Goal: Task Accomplishment & Management: Complete application form

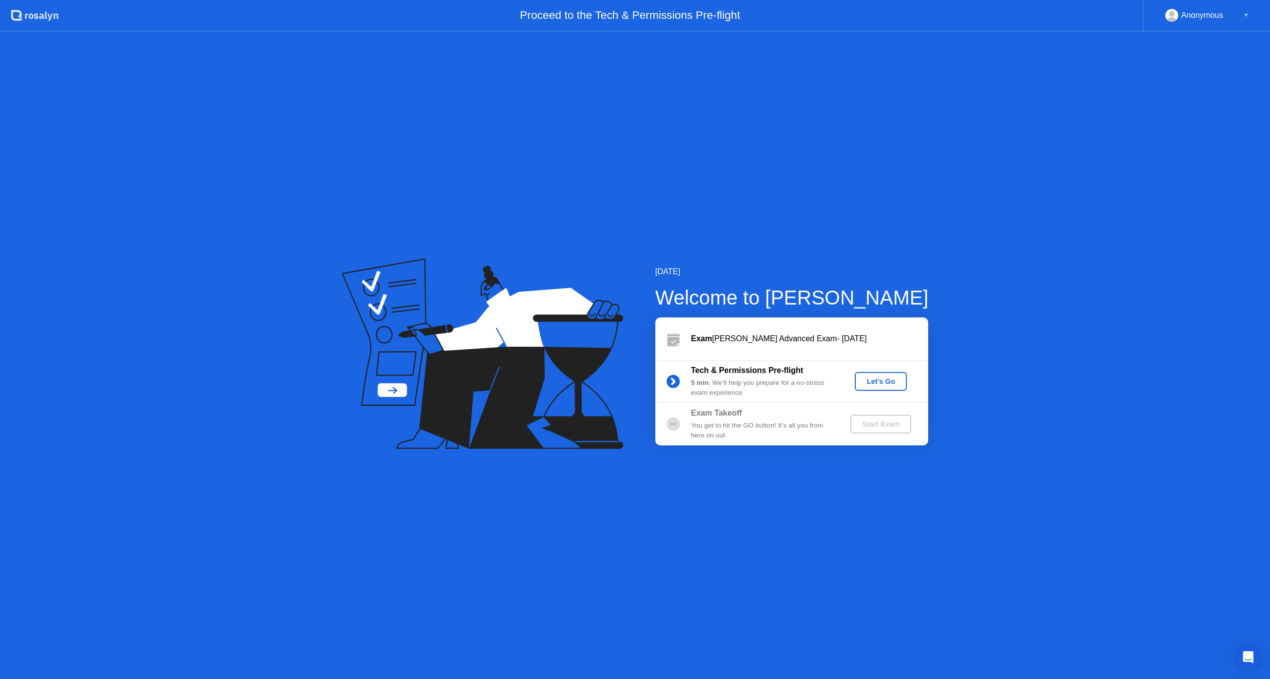
click at [881, 382] on div "Let's Go" at bounding box center [881, 382] width 44 height 8
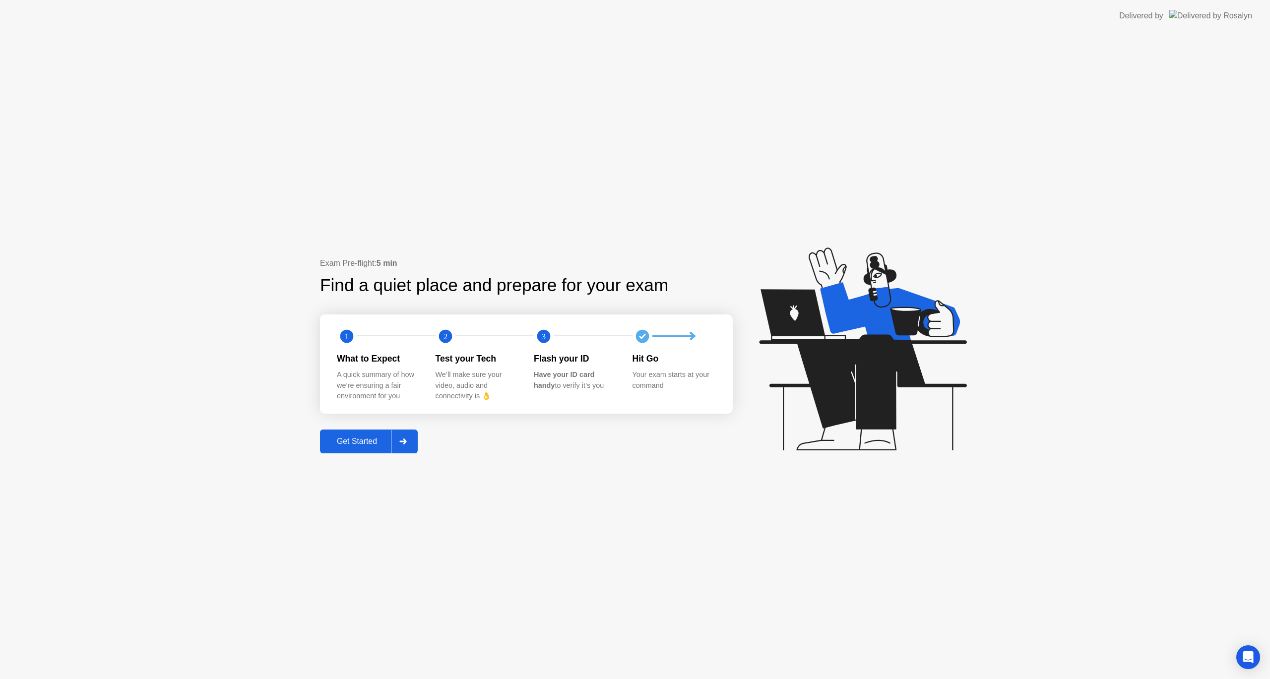
click at [359, 438] on div "Get Started" at bounding box center [357, 441] width 68 height 9
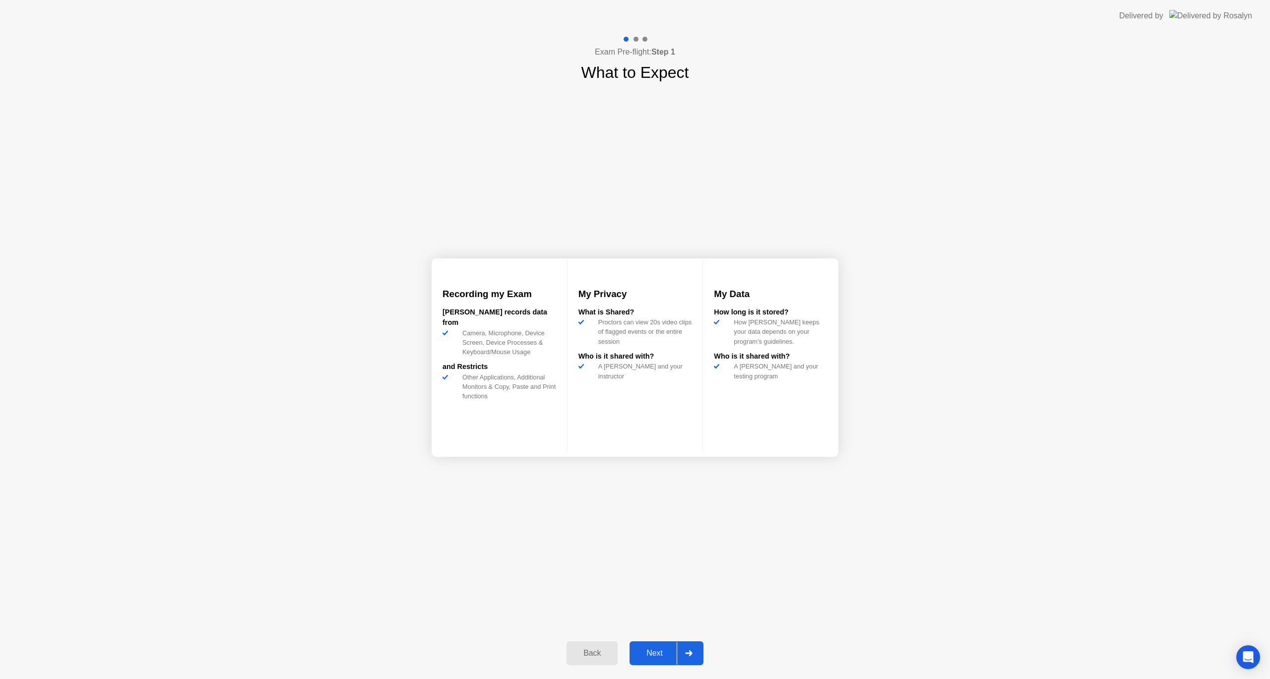
click at [651, 645] on button "Next" at bounding box center [667, 654] width 74 height 24
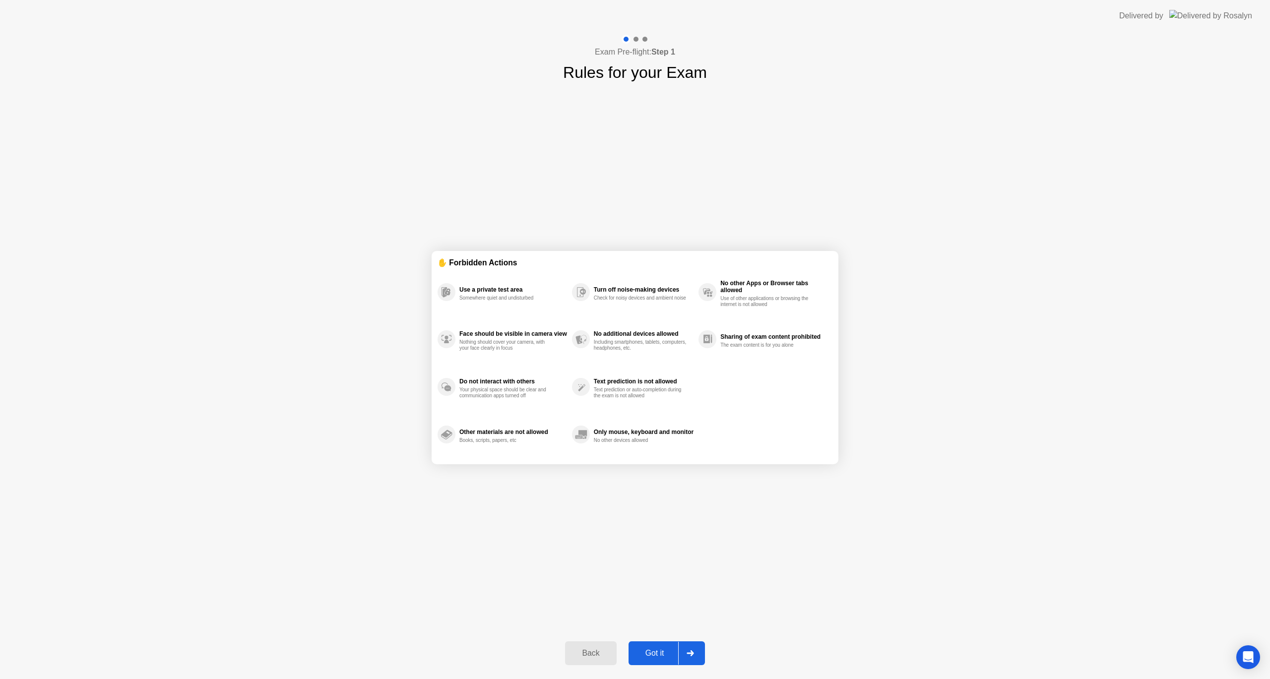
click at [651, 647] on button "Got it" at bounding box center [667, 654] width 76 height 24
select select "**********"
select select "*******"
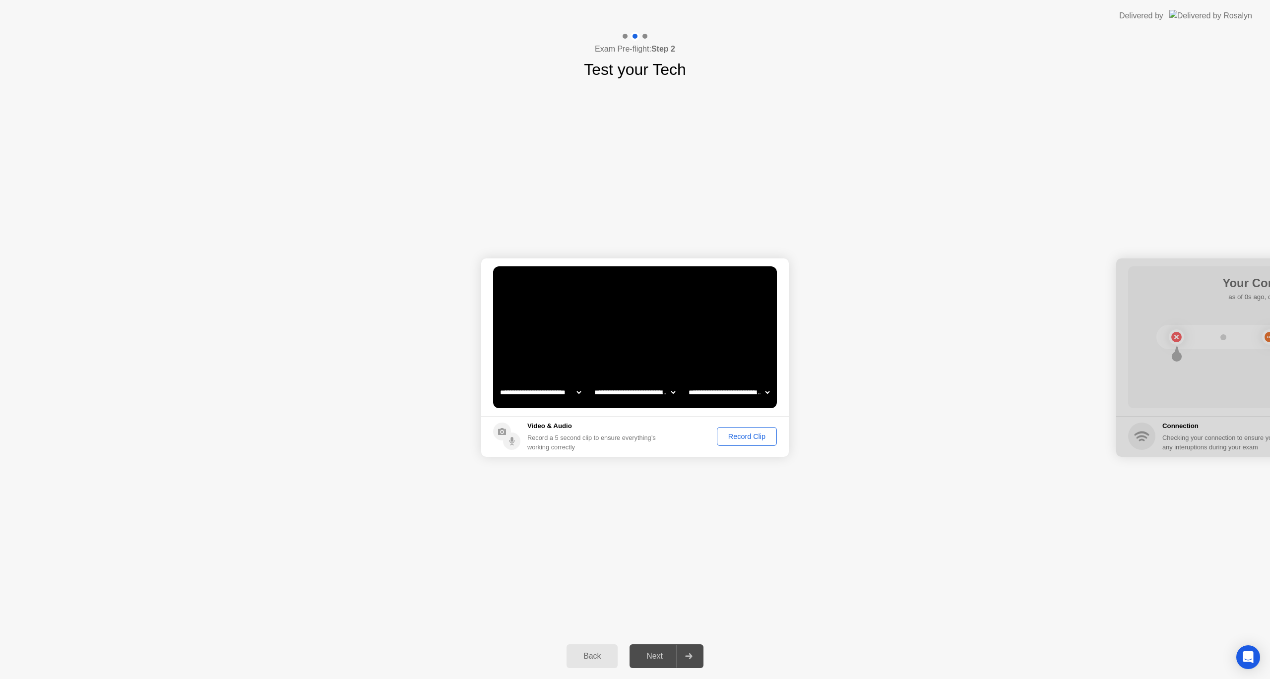
click at [739, 435] on div "Record Clip" at bounding box center [747, 437] width 53 height 8
click at [688, 434] on div "Replay Clip" at bounding box center [693, 437] width 65 height 8
click at [763, 433] on div "Retry" at bounding box center [755, 437] width 37 height 8
click at [742, 445] on button "Record Clip" at bounding box center [747, 436] width 60 height 19
click at [689, 437] on div "Replay Clip" at bounding box center [693, 437] width 65 height 8
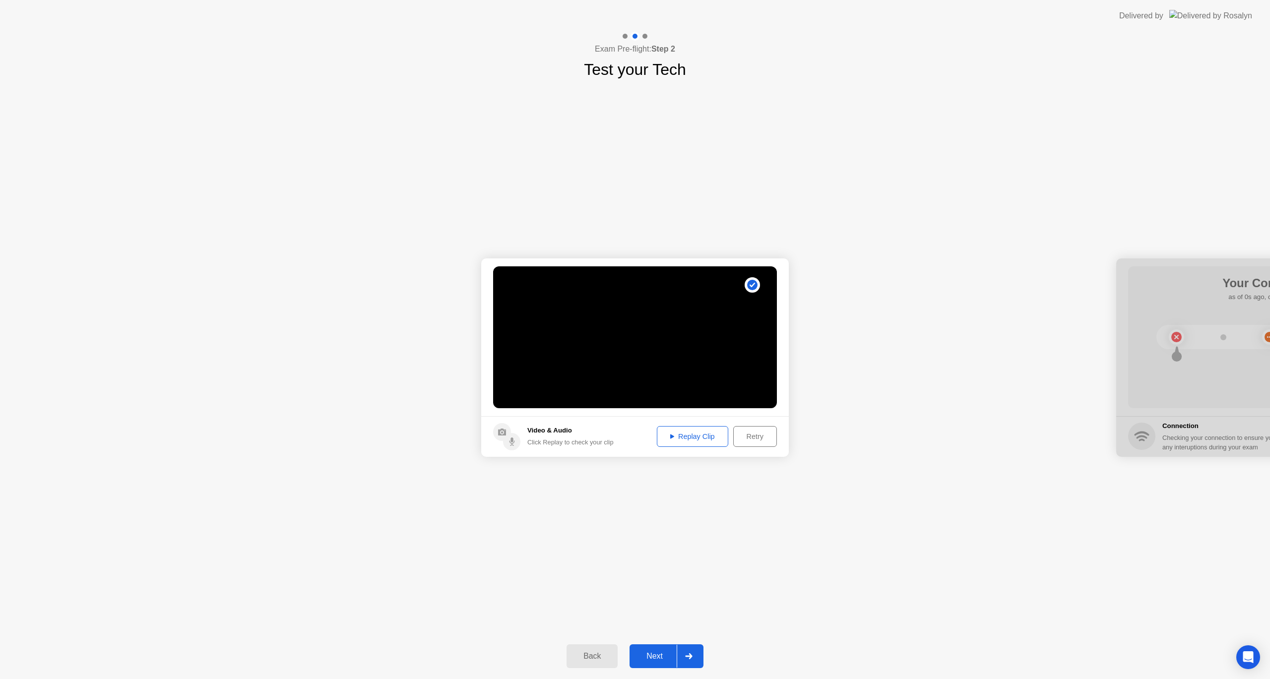
click at [660, 658] on div "Next" at bounding box center [655, 656] width 44 height 9
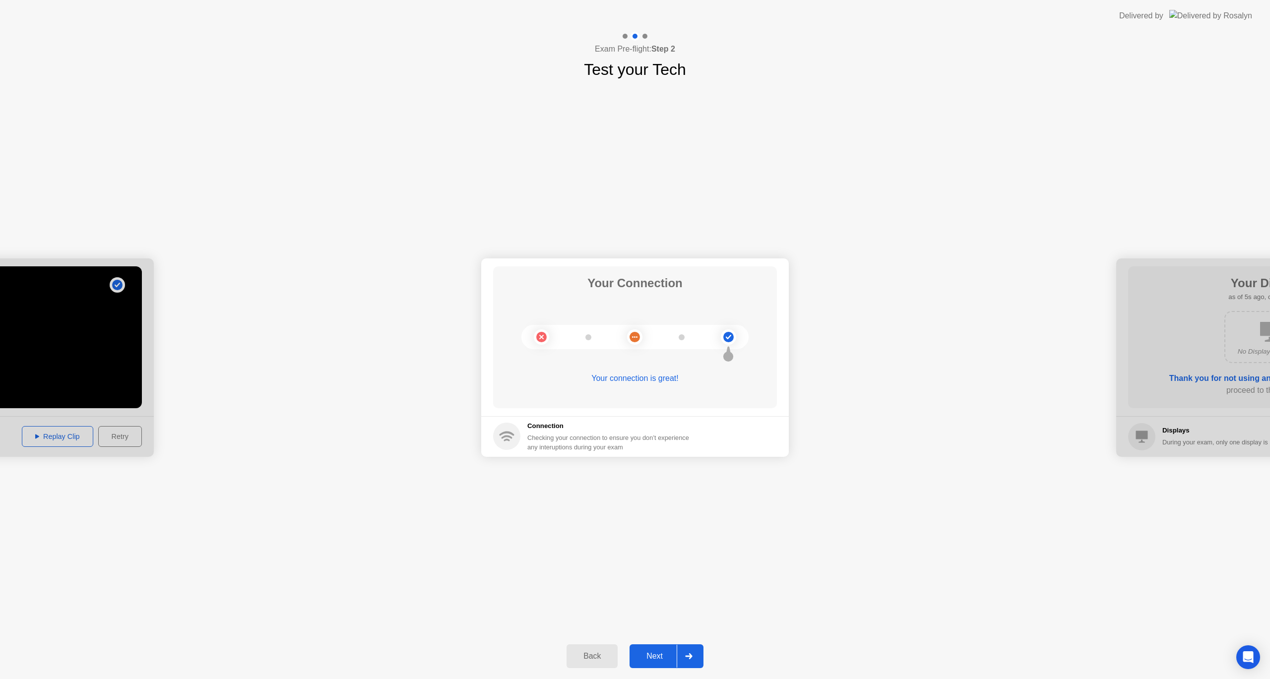
click at [661, 659] on div "Next" at bounding box center [655, 656] width 44 height 9
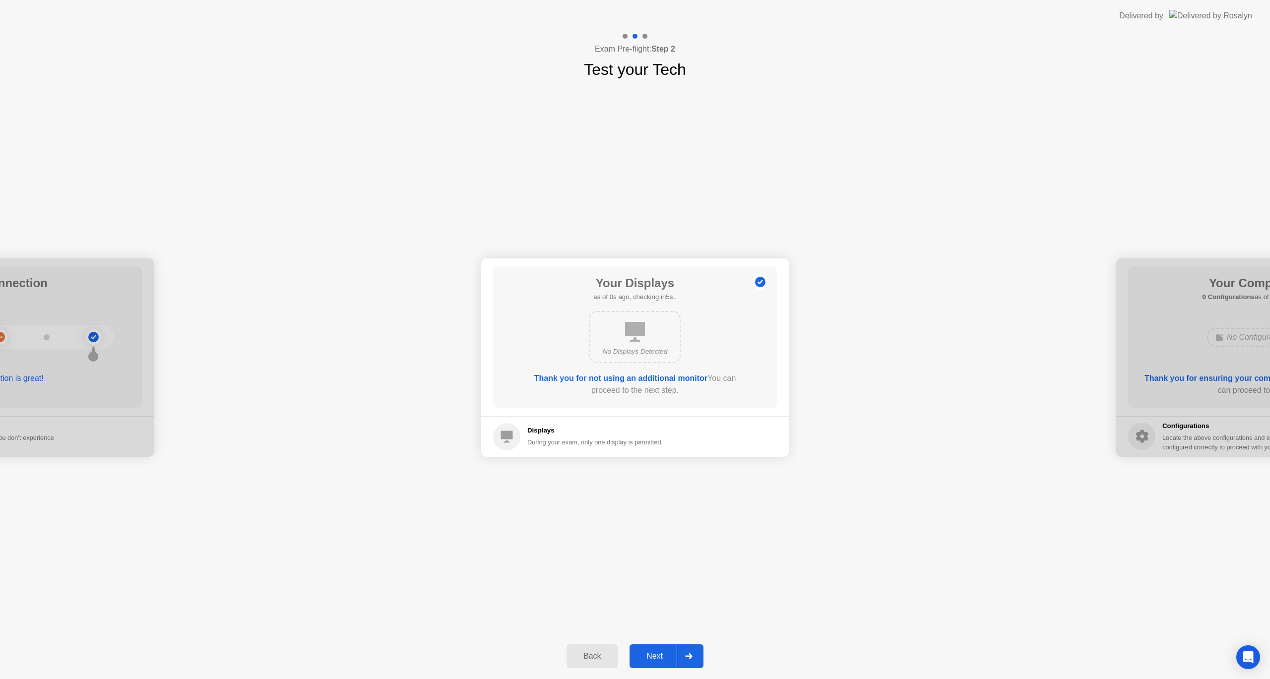
click at [654, 654] on div "Next" at bounding box center [655, 656] width 44 height 9
click at [586, 647] on button "Back" at bounding box center [592, 657] width 51 height 24
click at [652, 652] on div "Next" at bounding box center [655, 656] width 44 height 9
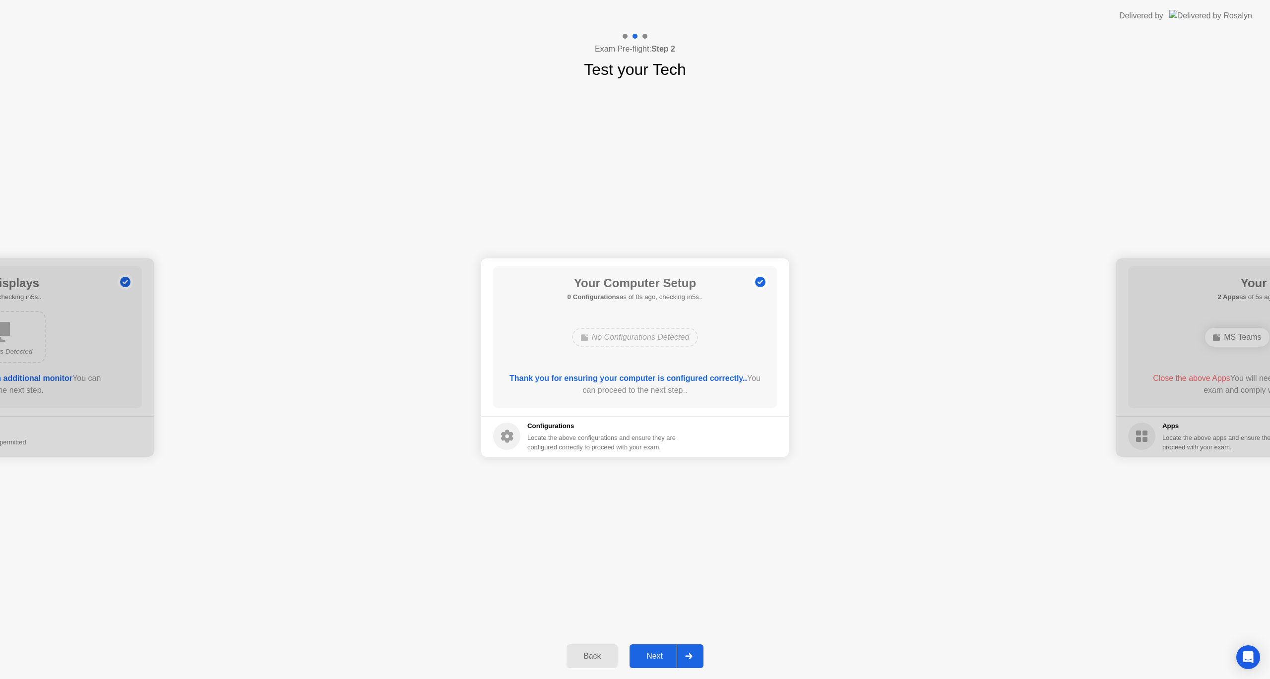
click at [590, 655] on div "Back" at bounding box center [592, 656] width 45 height 9
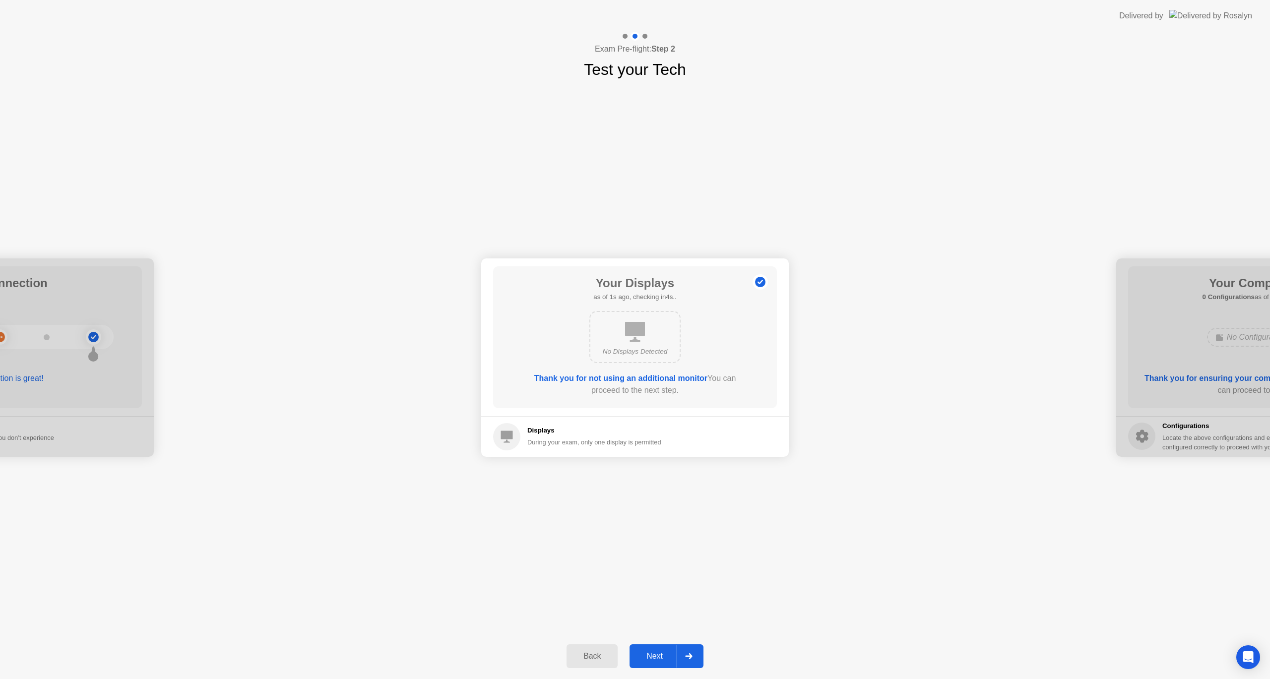
click at [659, 652] on div "Next" at bounding box center [655, 656] width 44 height 9
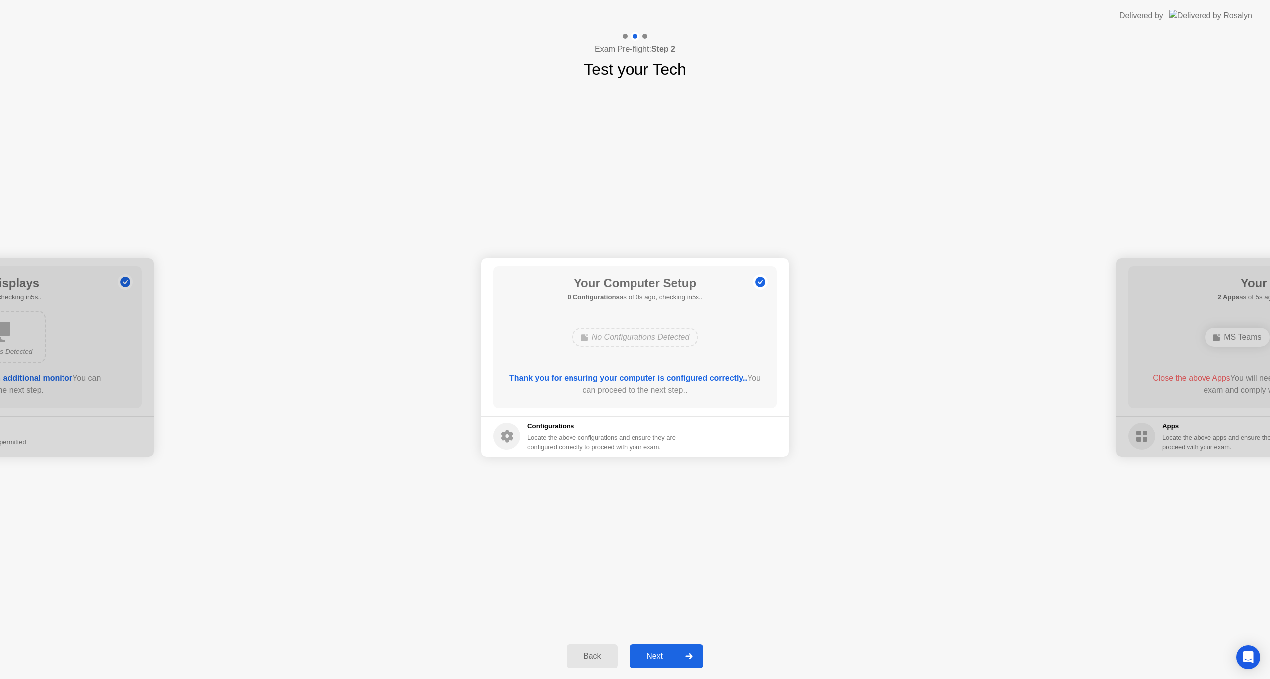
click at [659, 653] on div "Next" at bounding box center [655, 656] width 44 height 9
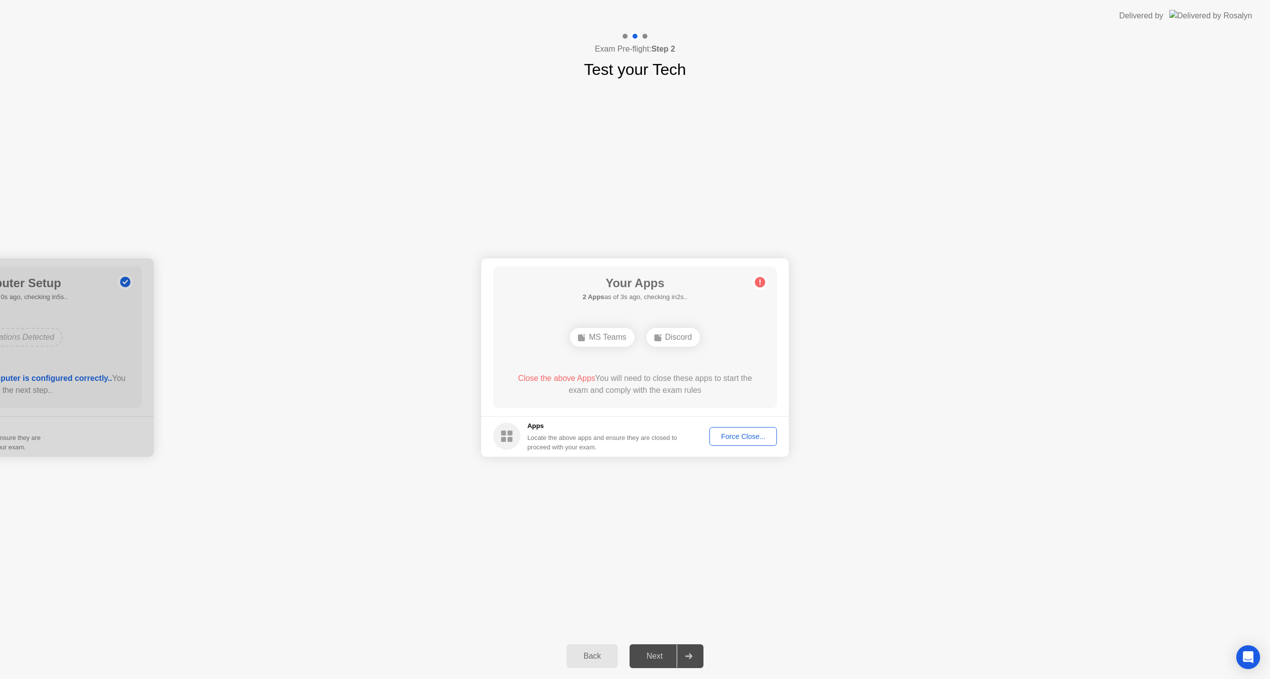
click at [738, 438] on div "Force Close..." at bounding box center [743, 437] width 61 height 8
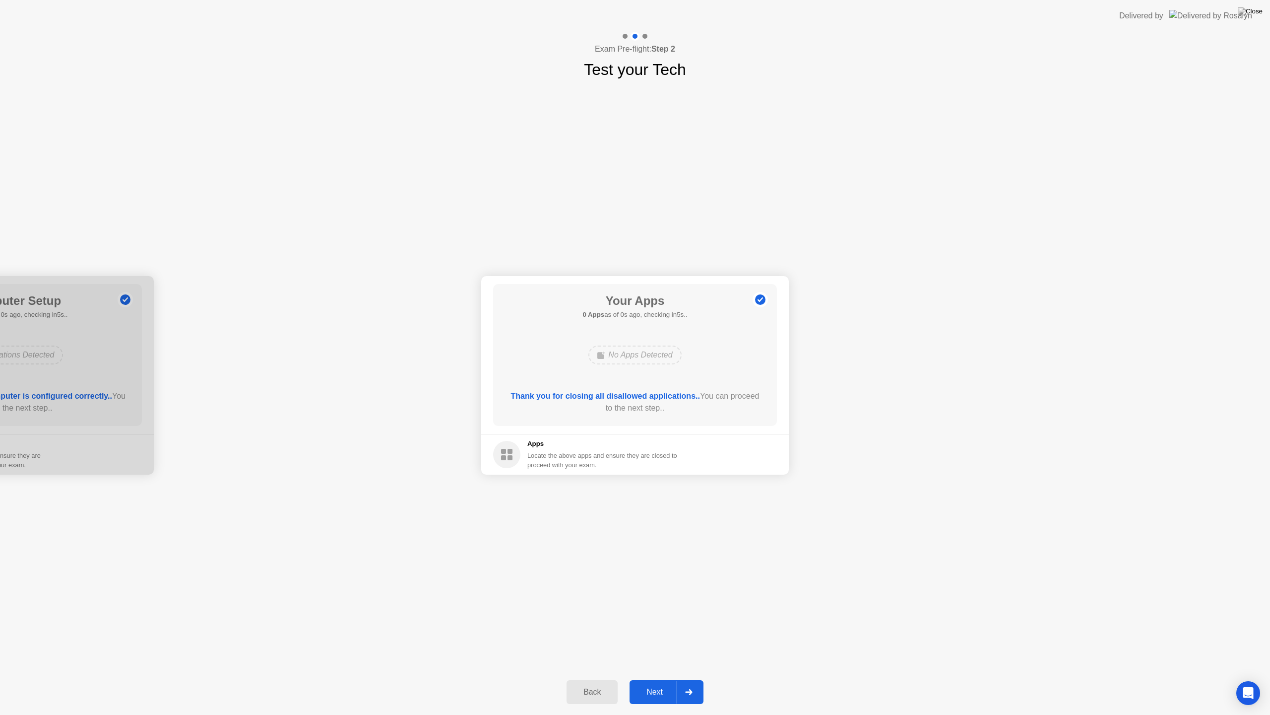
click at [598, 679] on div "Back" at bounding box center [592, 691] width 45 height 9
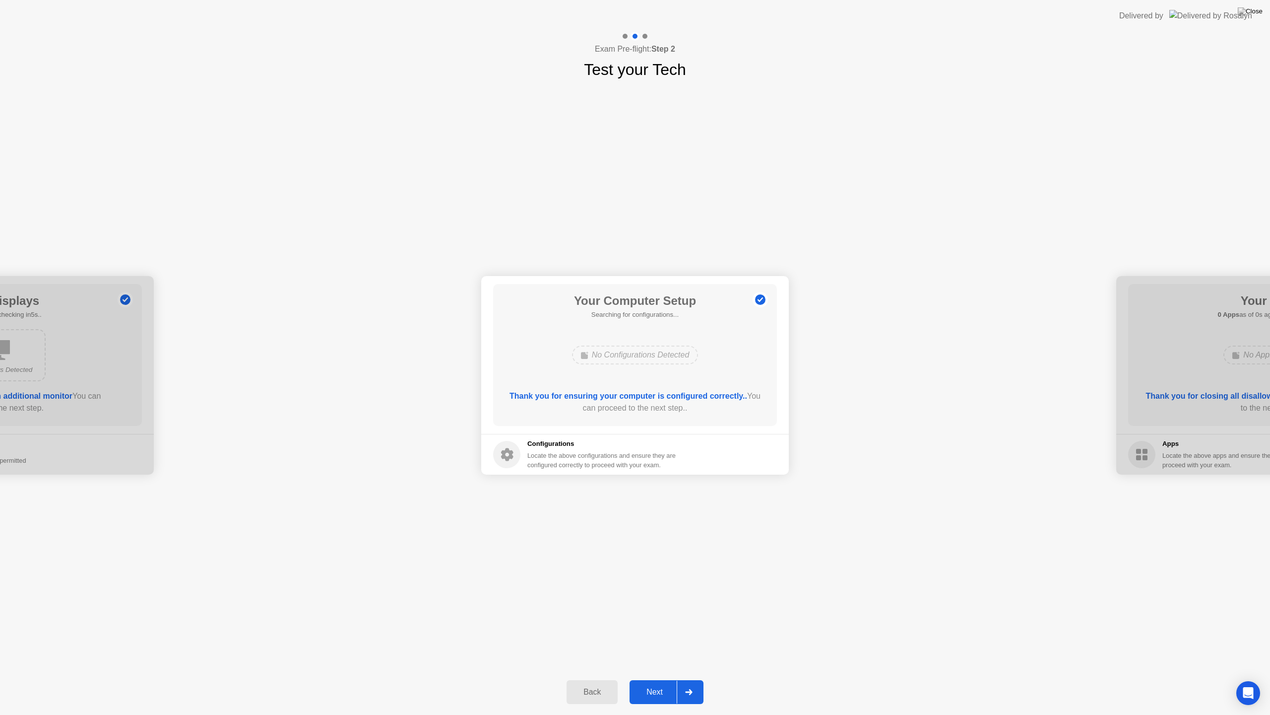
click at [598, 679] on div "Back" at bounding box center [592, 691] width 45 height 9
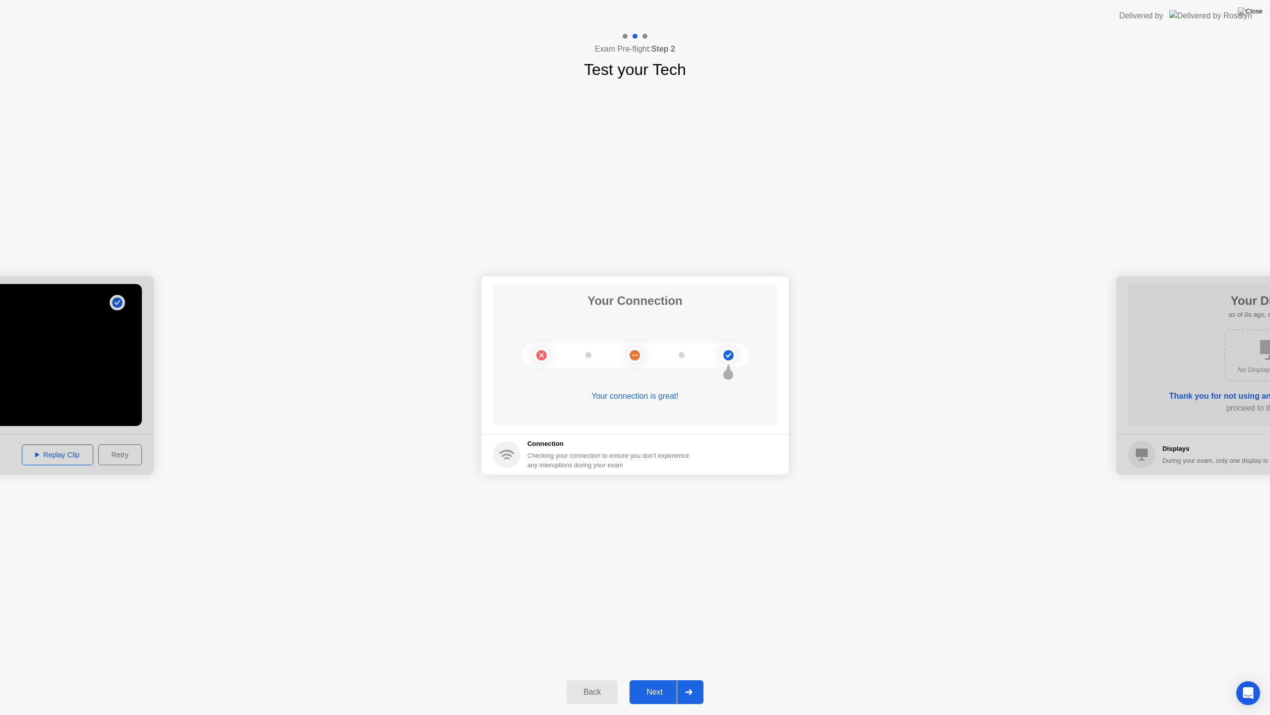
click at [598, 679] on div "Back" at bounding box center [592, 691] width 45 height 9
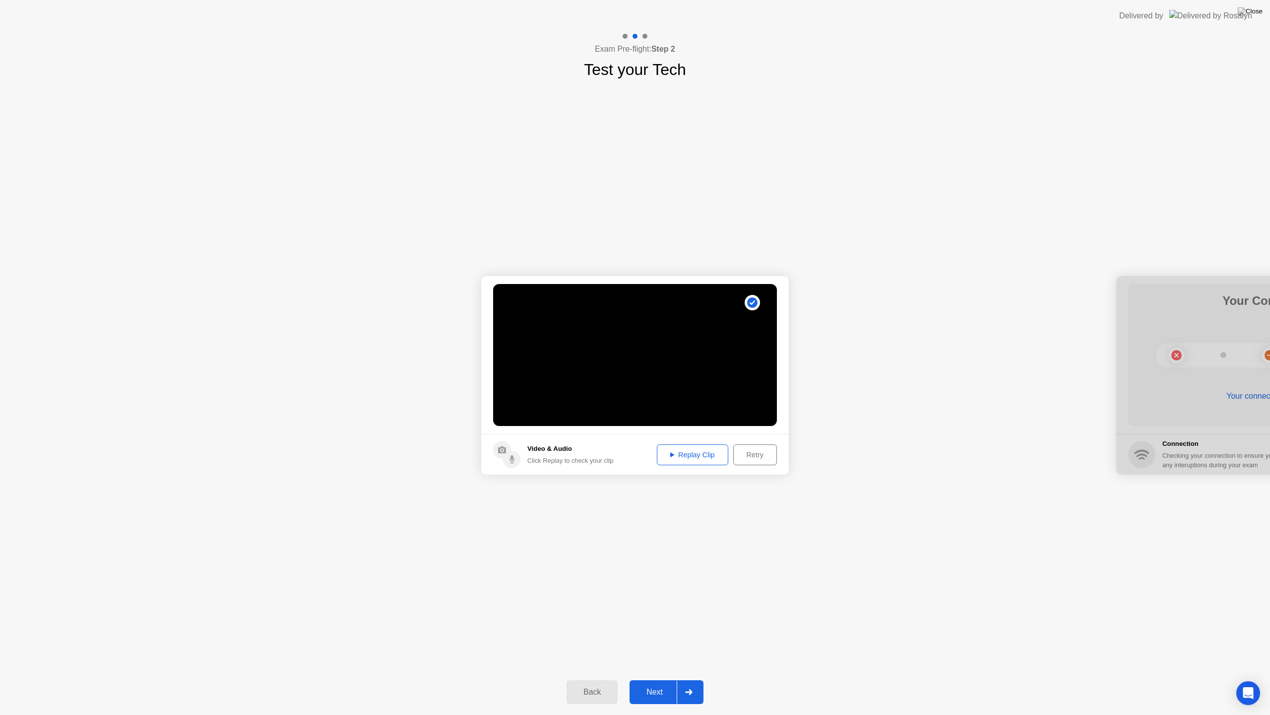
click at [667, 456] on div "Replay Clip" at bounding box center [693, 455] width 65 height 8
click at [746, 458] on div "Retry" at bounding box center [755, 455] width 37 height 8
click at [740, 456] on div "Record Clip" at bounding box center [747, 455] width 53 height 8
click at [701, 451] on div "Replay Clip" at bounding box center [693, 455] width 65 height 8
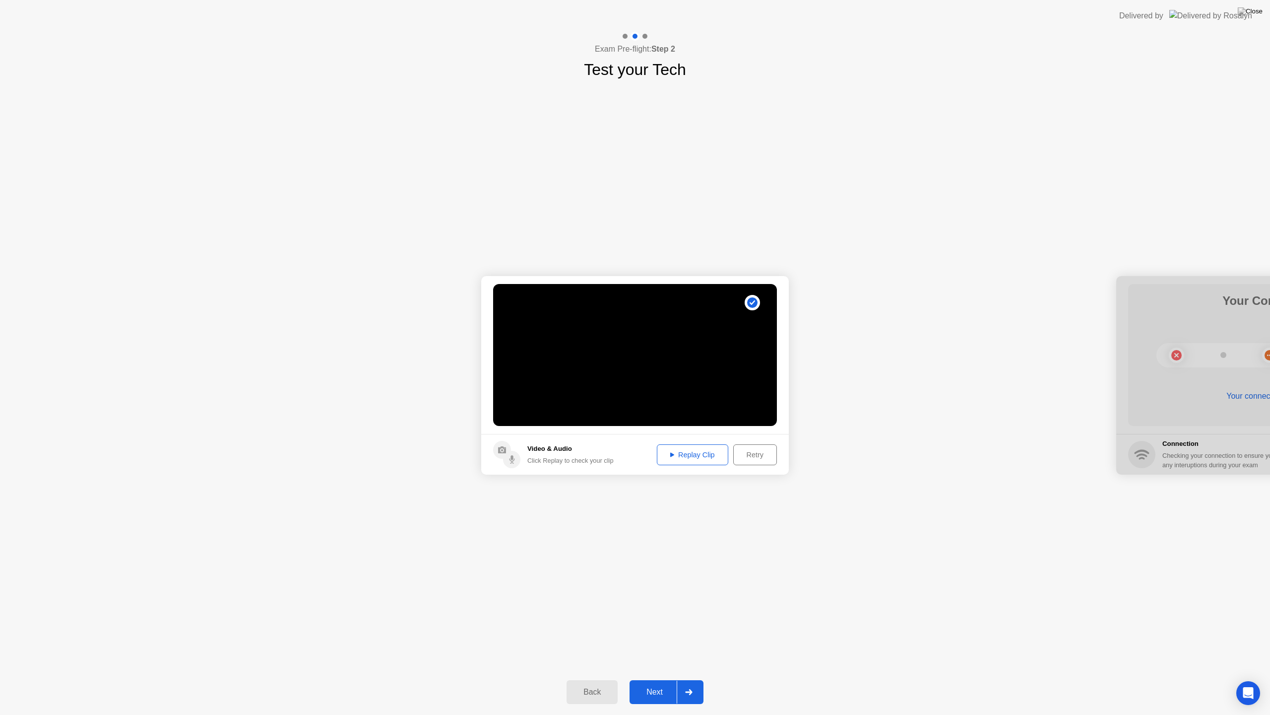
click at [676, 461] on button "Replay Clip" at bounding box center [692, 454] width 71 height 21
click at [761, 457] on div "Retry" at bounding box center [755, 455] width 37 height 8
click at [760, 461] on button "Record Clip" at bounding box center [747, 454] width 60 height 19
drag, startPoint x: 760, startPoint y: 461, endPoint x: 692, endPoint y: 508, distance: 82.3
click at [692, 508] on div "**********" at bounding box center [635, 375] width 1270 height 588
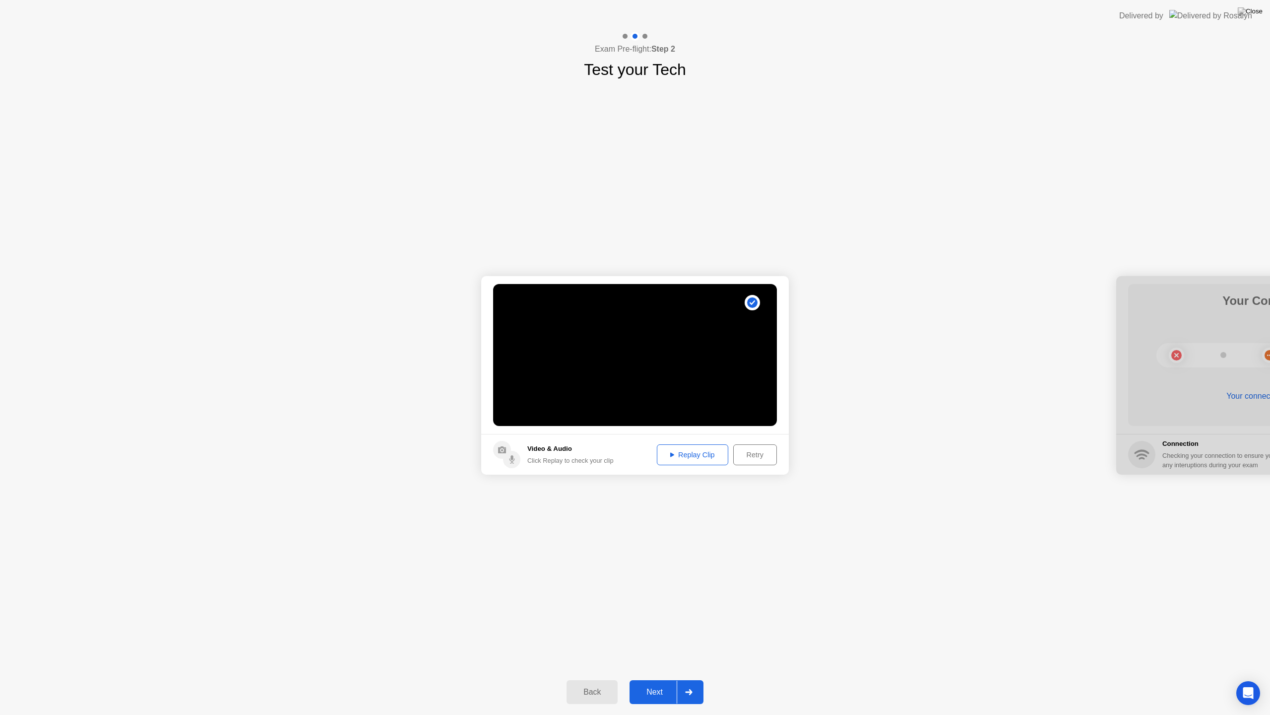
click at [686, 455] on div "Replay Clip" at bounding box center [693, 455] width 65 height 8
click at [759, 459] on div "Retry" at bounding box center [755, 455] width 37 height 8
click at [740, 457] on div "Record Clip" at bounding box center [747, 455] width 53 height 8
click at [683, 451] on div "Replay Clip" at bounding box center [693, 455] width 65 height 8
click at [658, 679] on div "Next" at bounding box center [655, 691] width 44 height 9
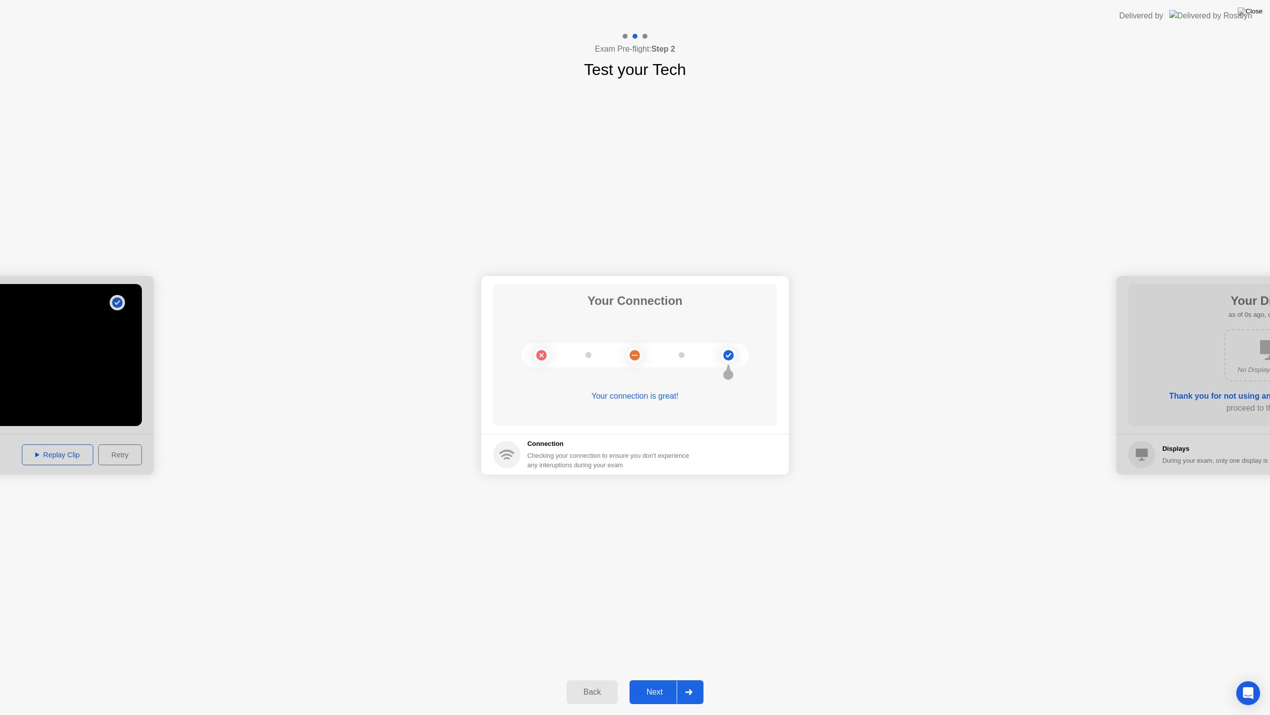
click at [658, 679] on div "Next" at bounding box center [655, 691] width 44 height 9
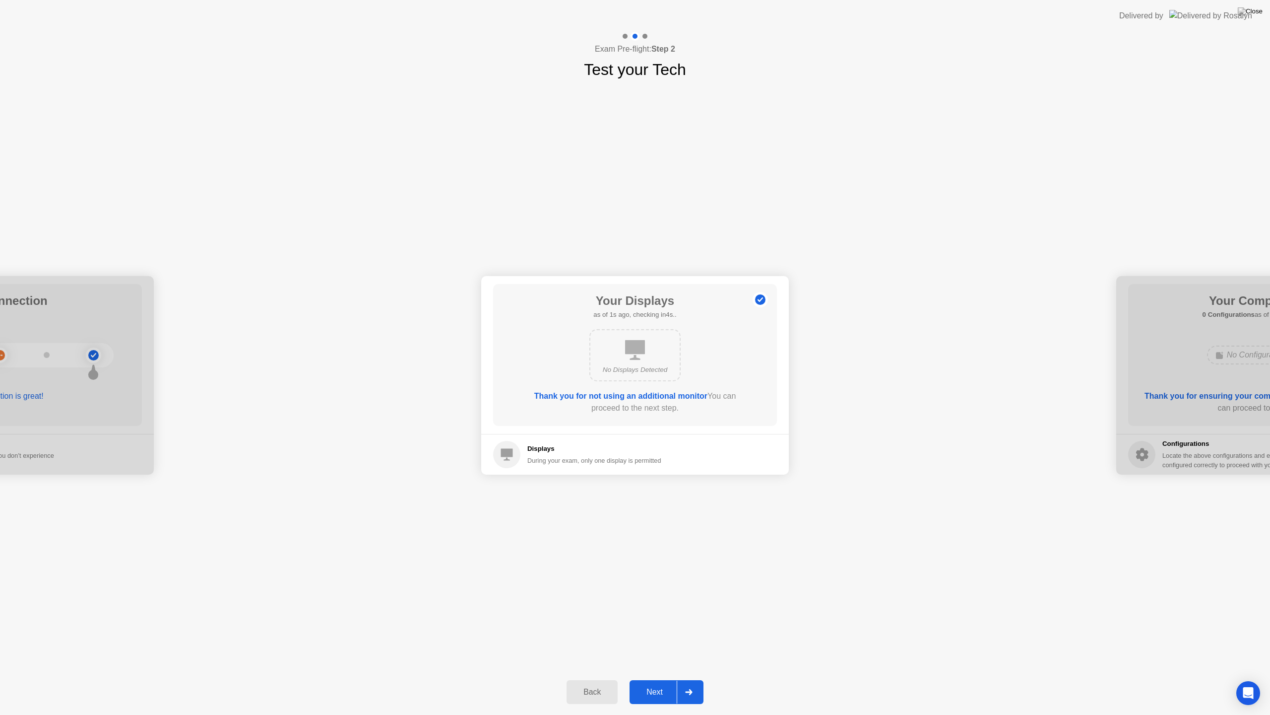
click at [658, 679] on div "Next" at bounding box center [655, 691] width 44 height 9
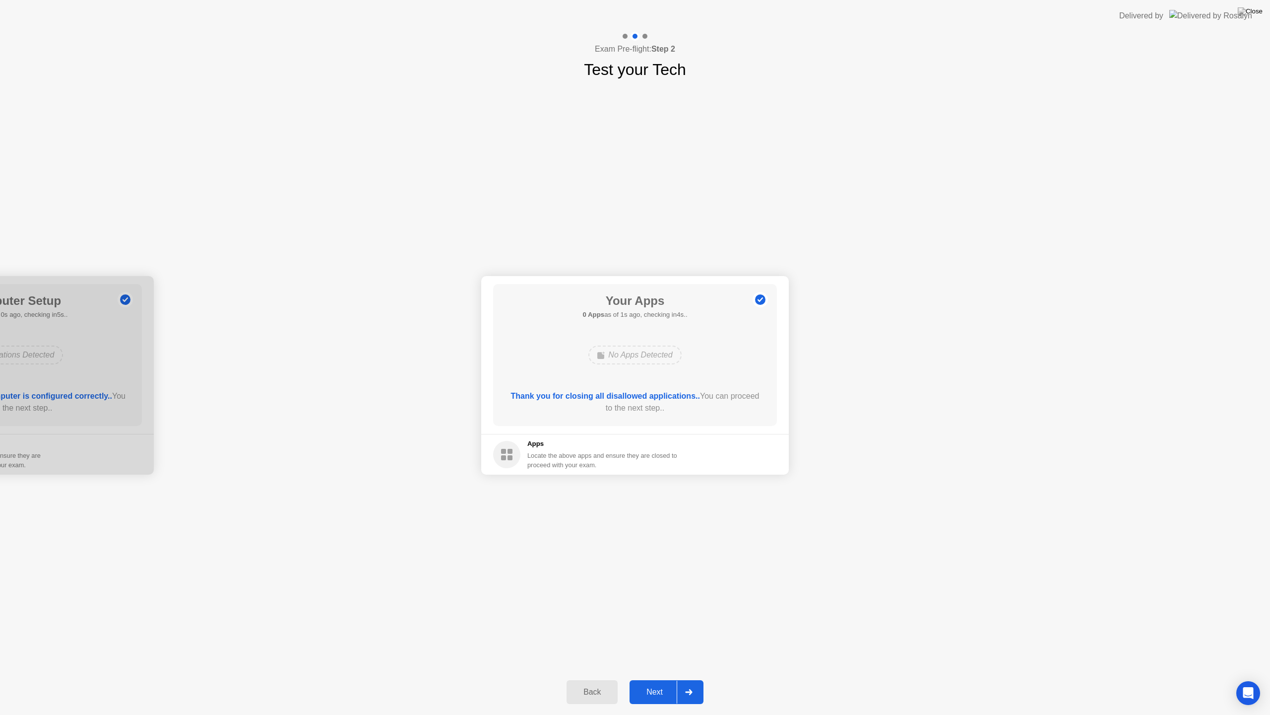
click at [656, 679] on div "Next" at bounding box center [655, 691] width 44 height 9
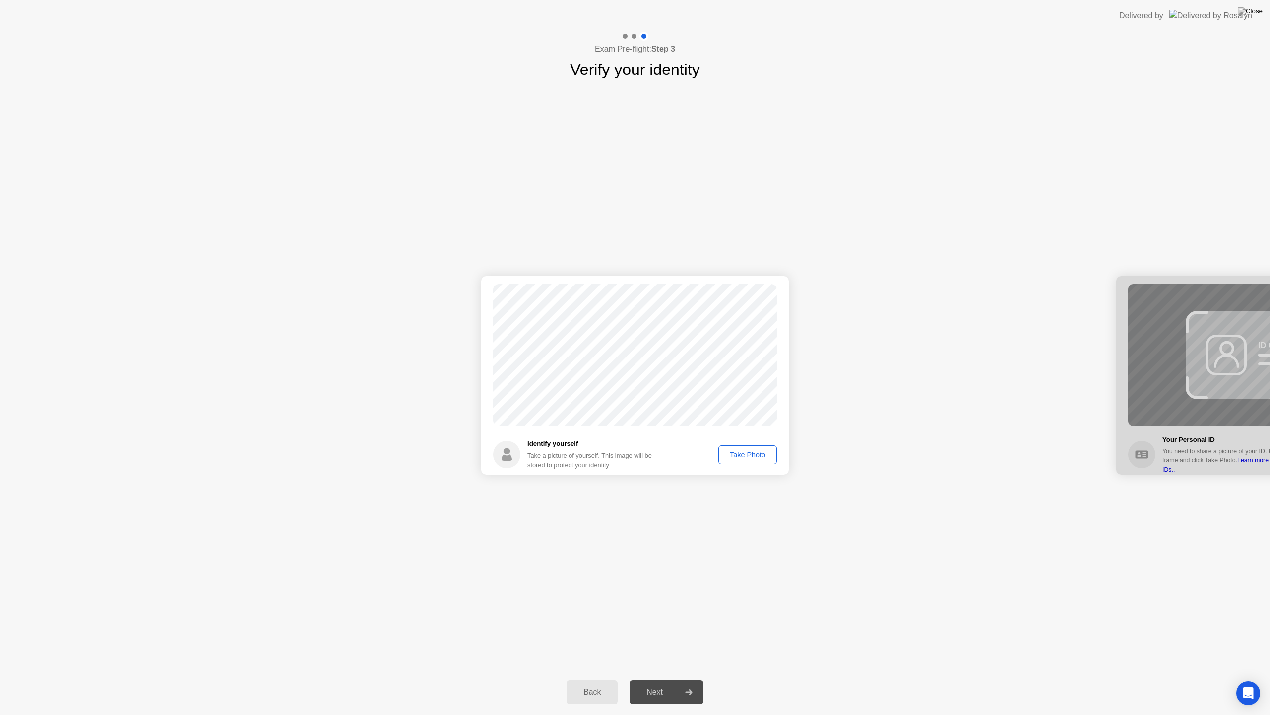
click at [734, 456] on div "Take Photo" at bounding box center [748, 455] width 52 height 8
click at [652, 679] on div "Next" at bounding box center [655, 691] width 44 height 9
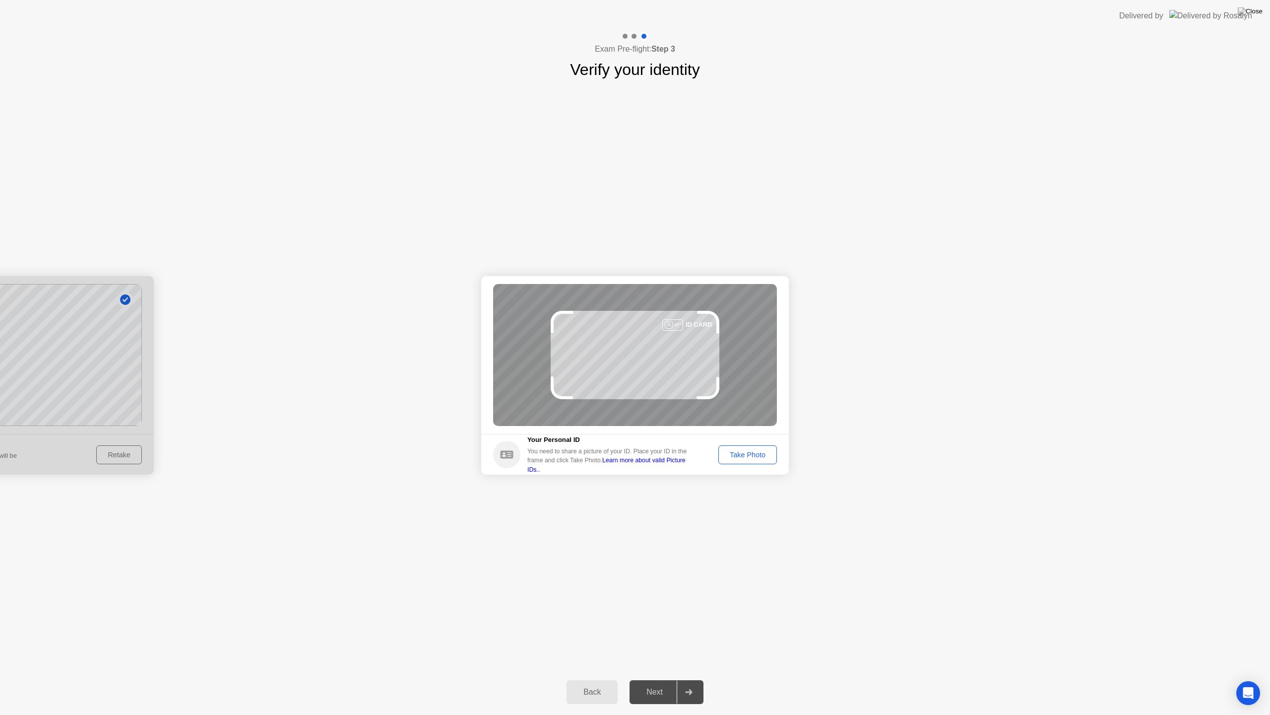
click at [598, 679] on div "Back" at bounding box center [592, 691] width 45 height 9
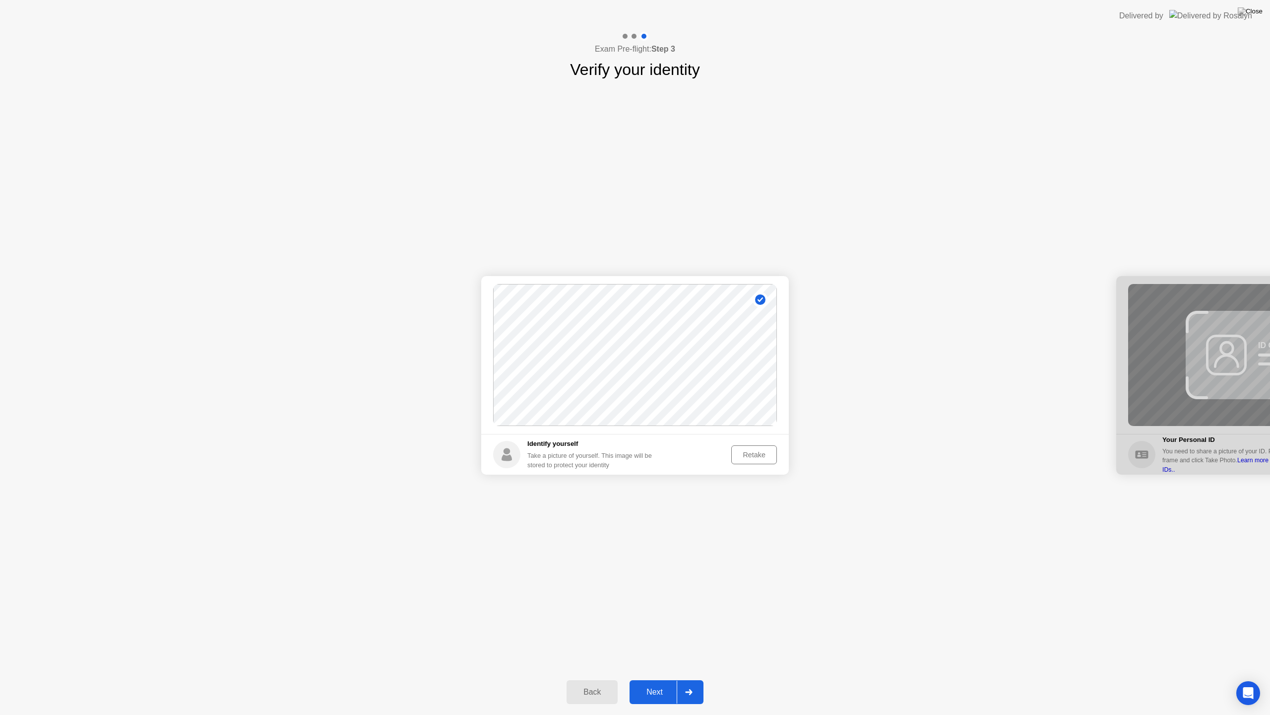
click at [750, 455] on div "Retake" at bounding box center [754, 455] width 39 height 8
click at [745, 451] on div "Take Photo" at bounding box center [748, 455] width 52 height 8
click at [746, 459] on div "Retake" at bounding box center [754, 455] width 39 height 8
click at [749, 452] on div "Take Photo" at bounding box center [748, 455] width 52 height 8
click at [654, 679] on div "Next" at bounding box center [655, 691] width 44 height 9
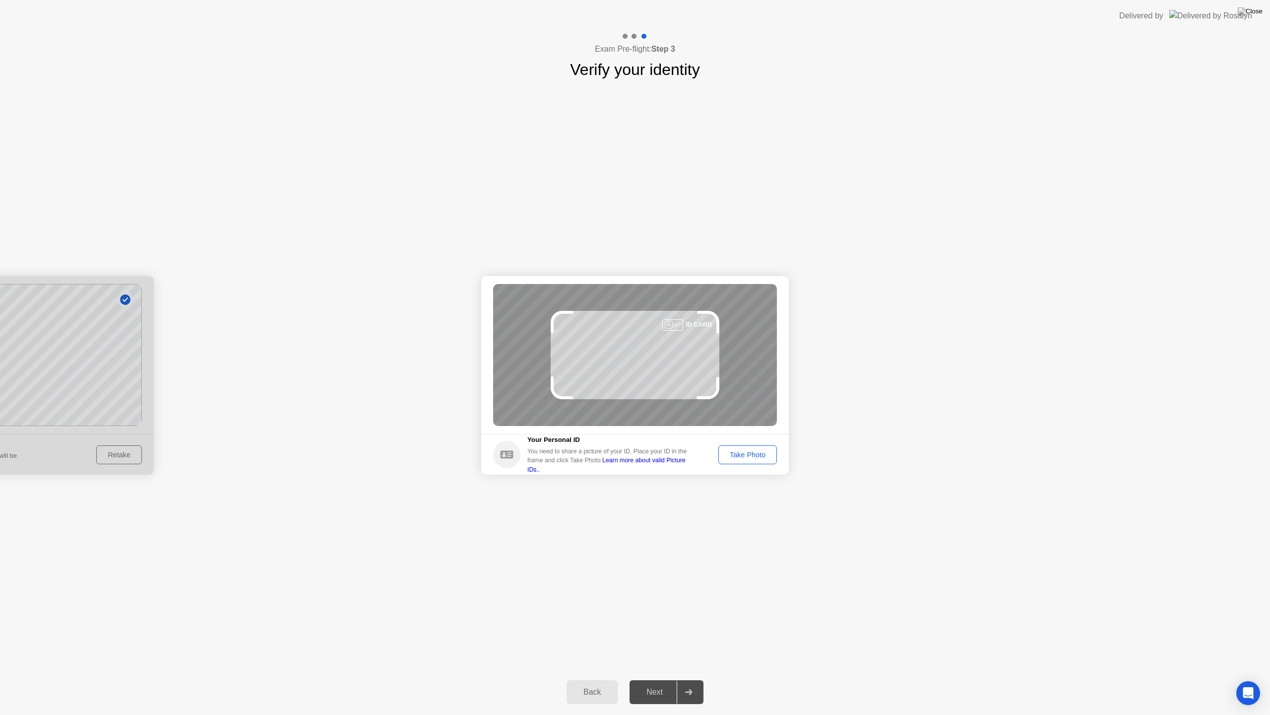
click at [742, 457] on div "Take Photo" at bounding box center [748, 455] width 52 height 8
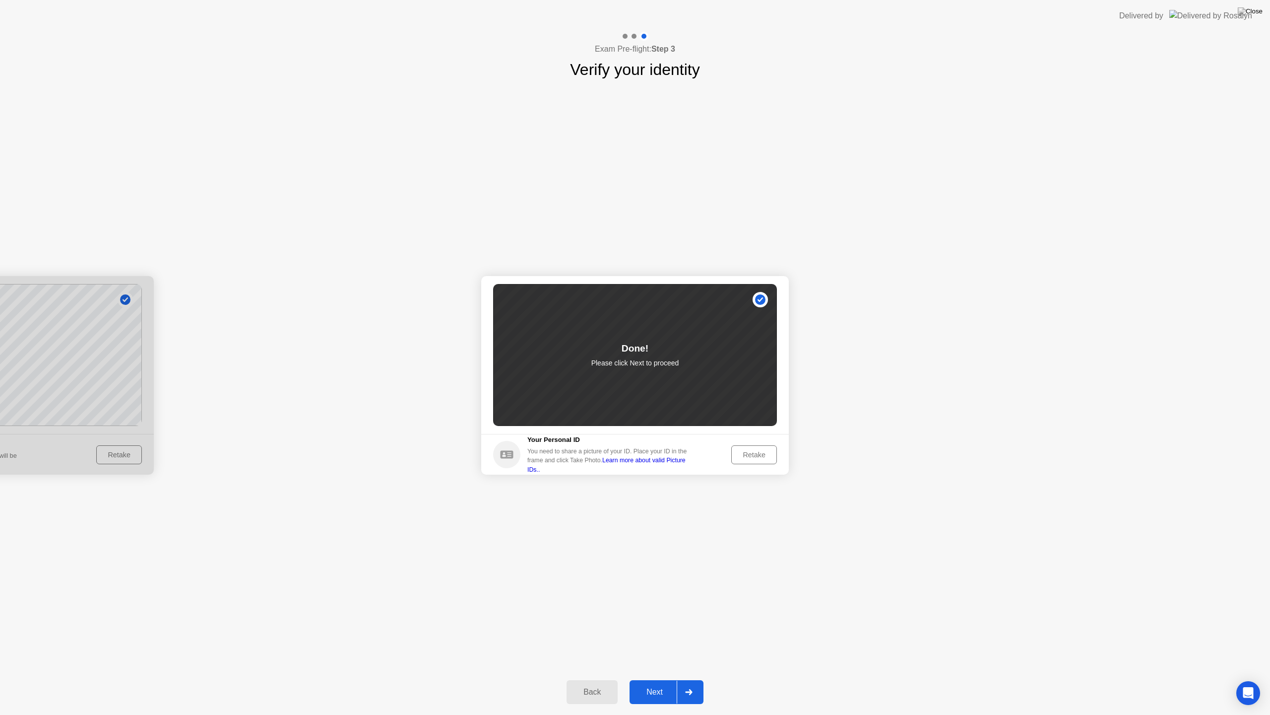
click at [634, 362] on p "Please click Next to proceed" at bounding box center [636, 363] width 88 height 10
click at [597, 679] on div "Back" at bounding box center [592, 691] width 45 height 9
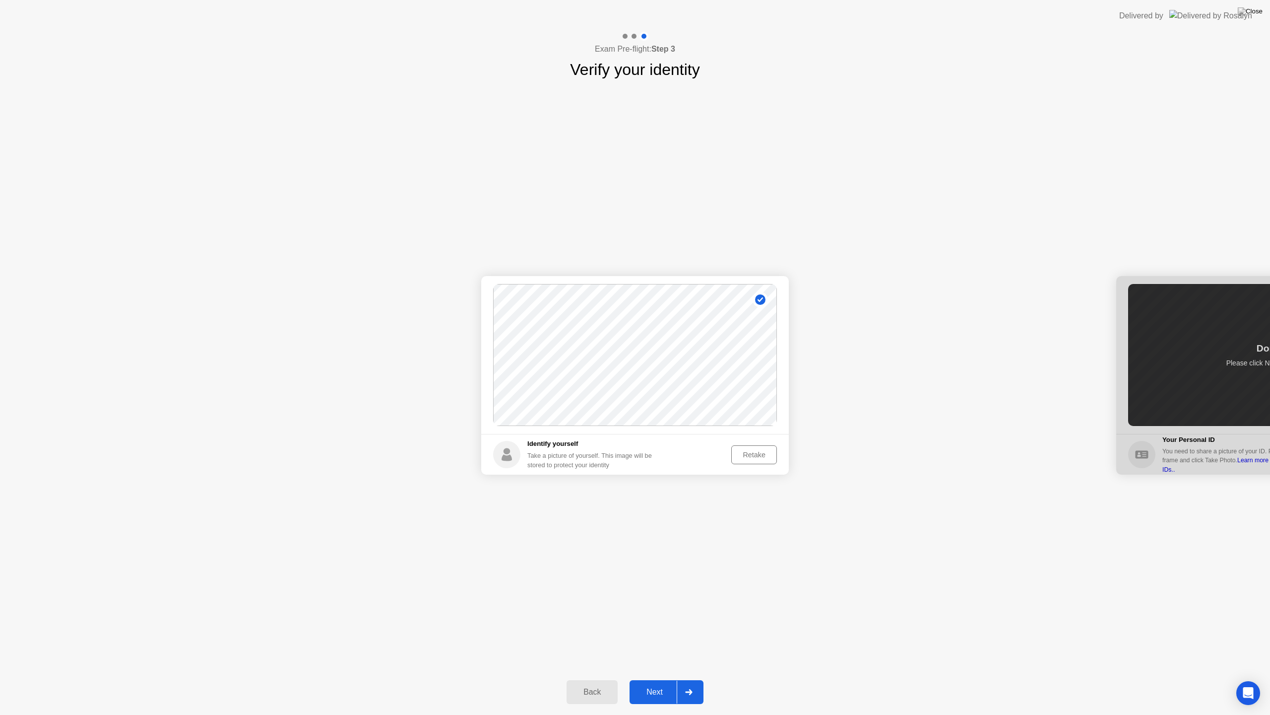
click at [755, 455] on div "Retake" at bounding box center [754, 455] width 39 height 8
click at [755, 455] on div "Take Photo" at bounding box center [748, 455] width 52 height 8
click at [658, 679] on div "Next" at bounding box center [655, 691] width 44 height 9
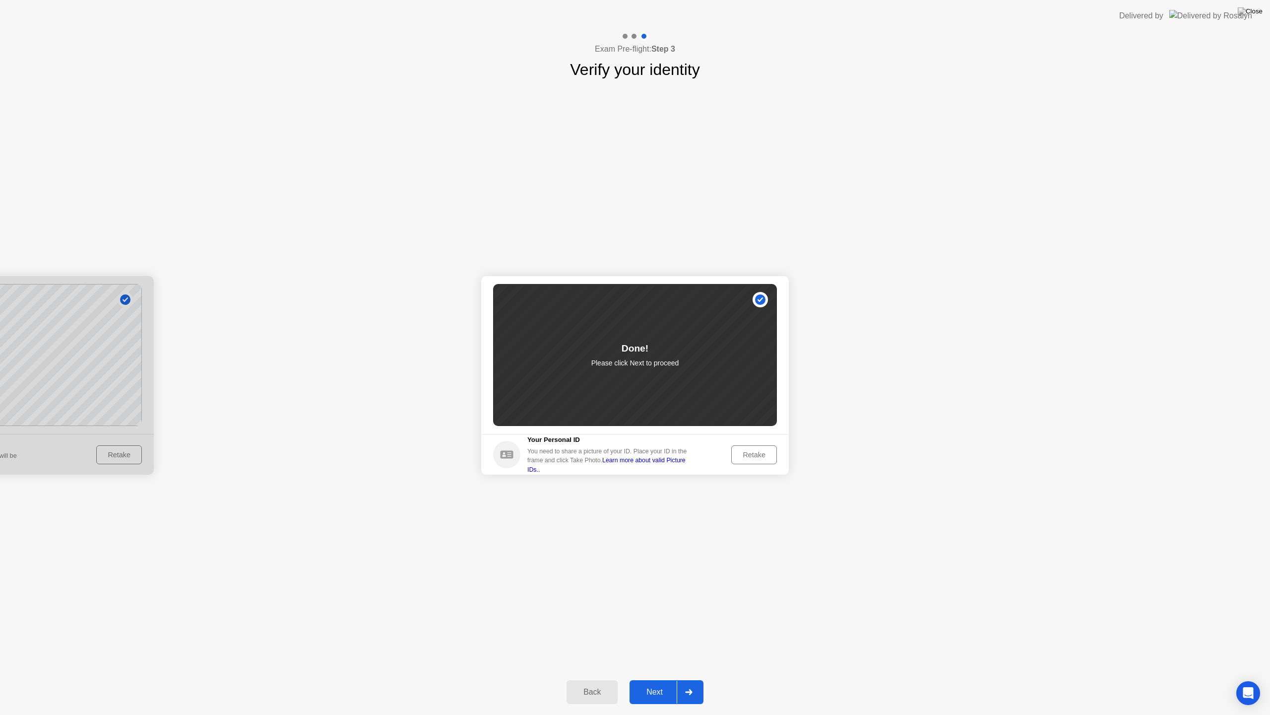
click at [756, 452] on div "Retake" at bounding box center [754, 455] width 39 height 8
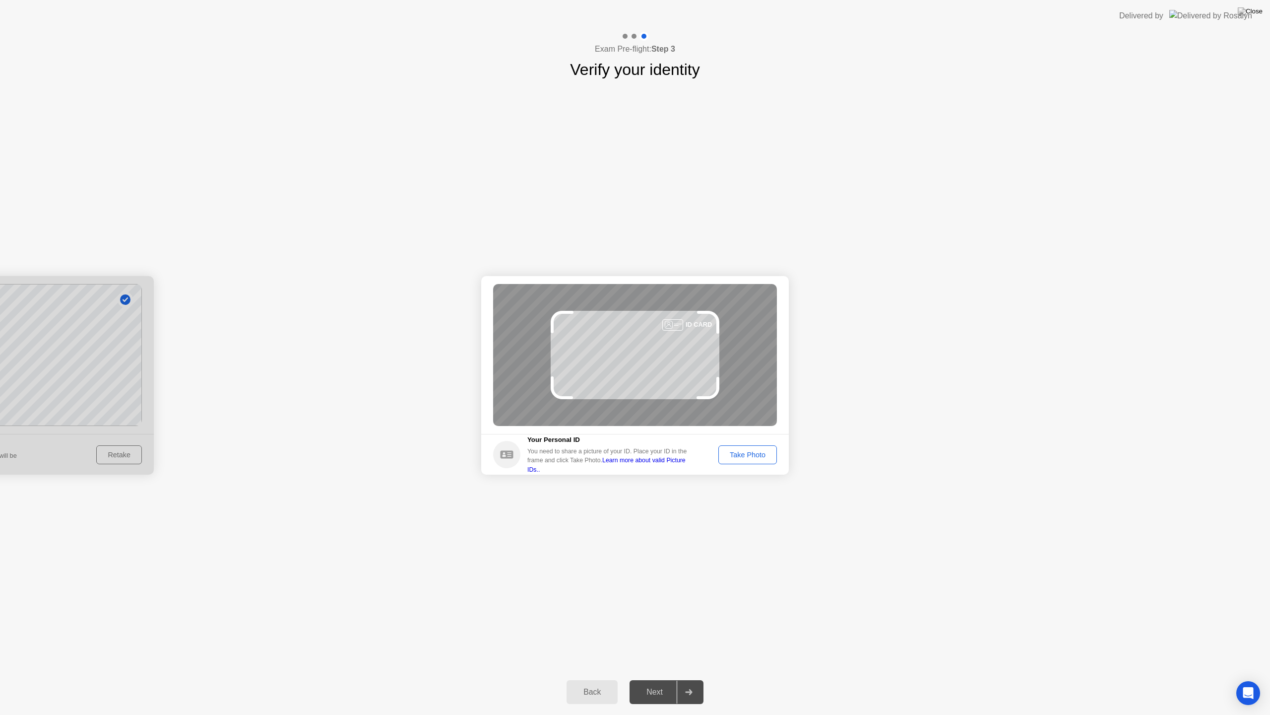
click at [727, 455] on div "Take Photo" at bounding box center [748, 455] width 52 height 8
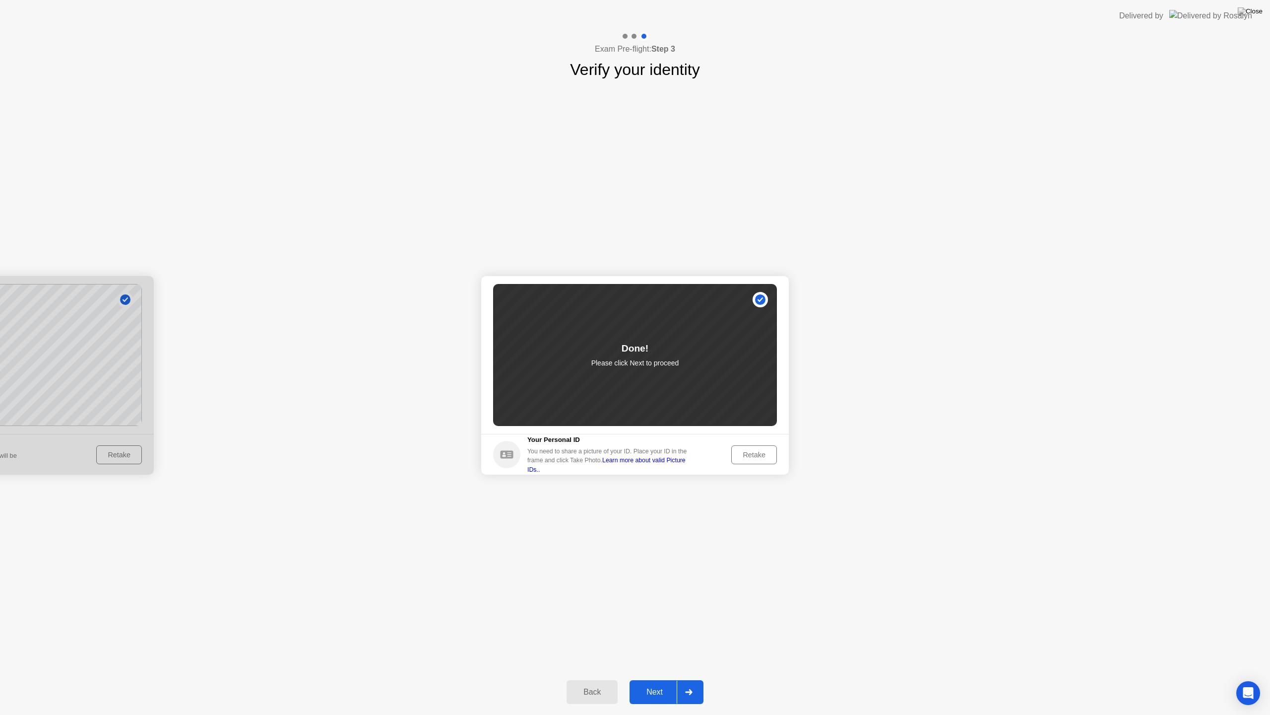
click at [657, 679] on div "Next" at bounding box center [655, 691] width 44 height 9
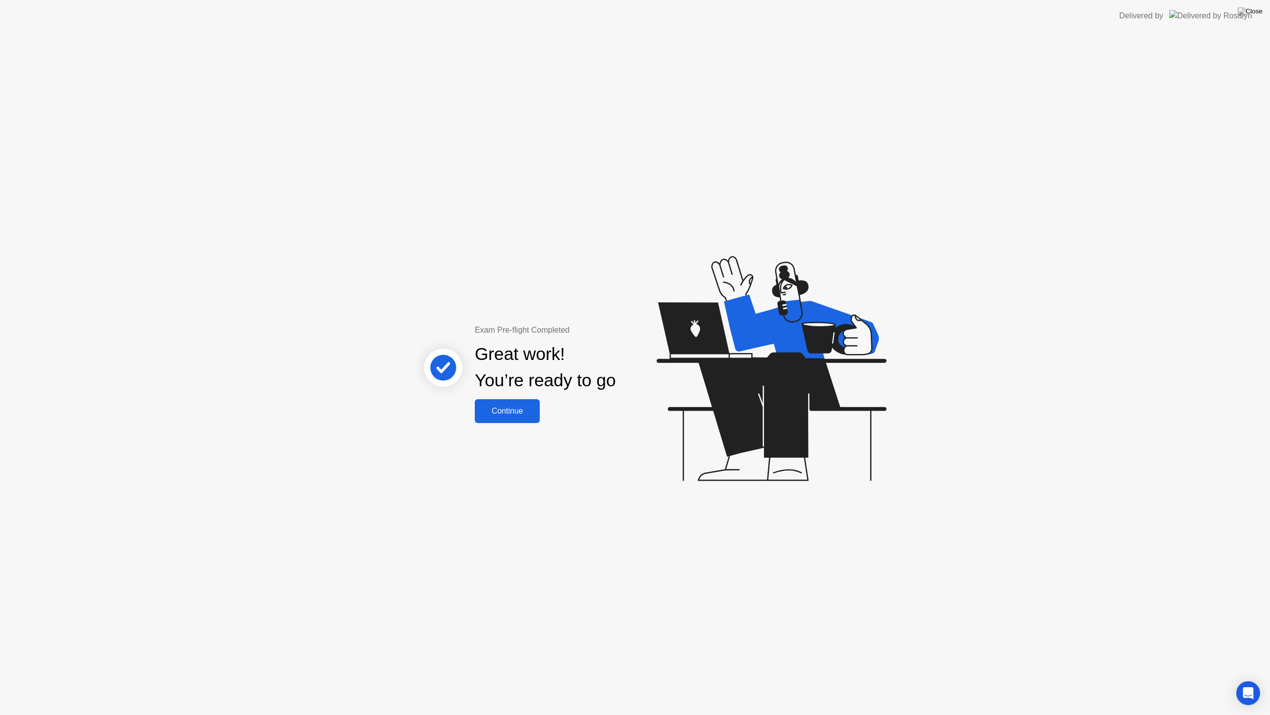
click at [509, 412] on div "Continue" at bounding box center [507, 410] width 59 height 9
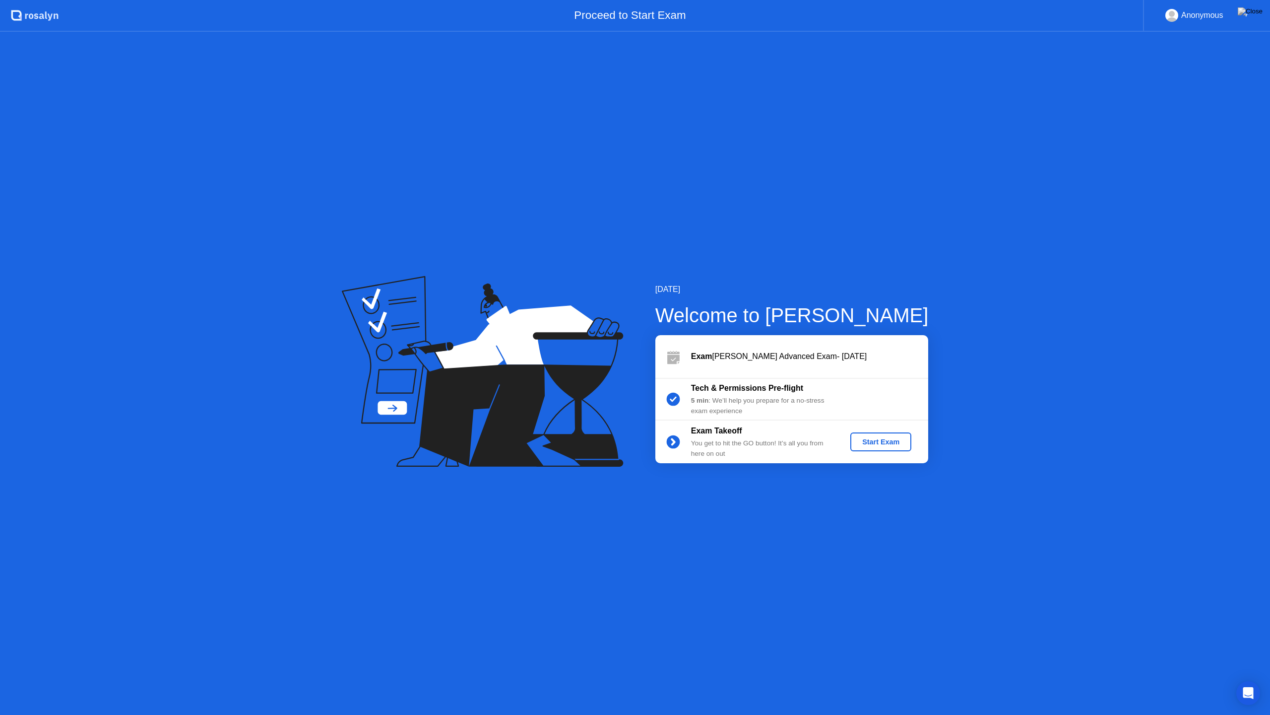
click at [891, 439] on div "Start Exam" at bounding box center [881, 442] width 53 height 8
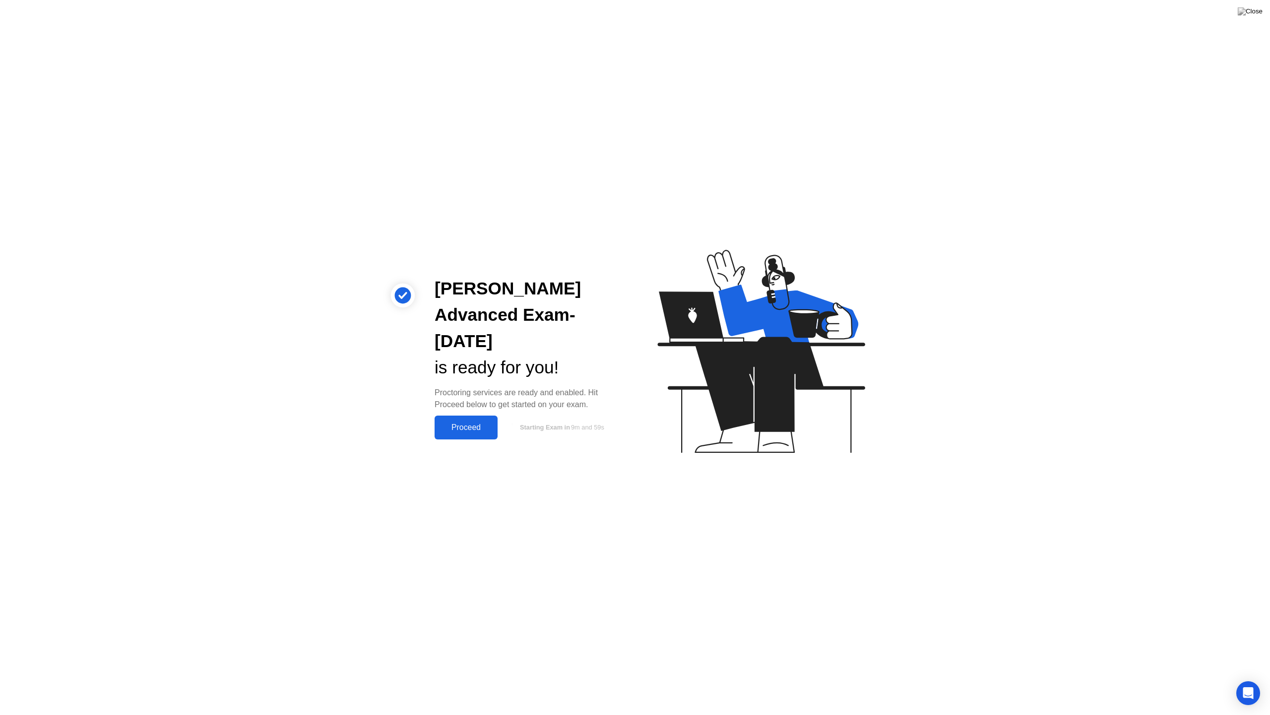
click at [462, 426] on div "Proceed" at bounding box center [466, 427] width 57 height 9
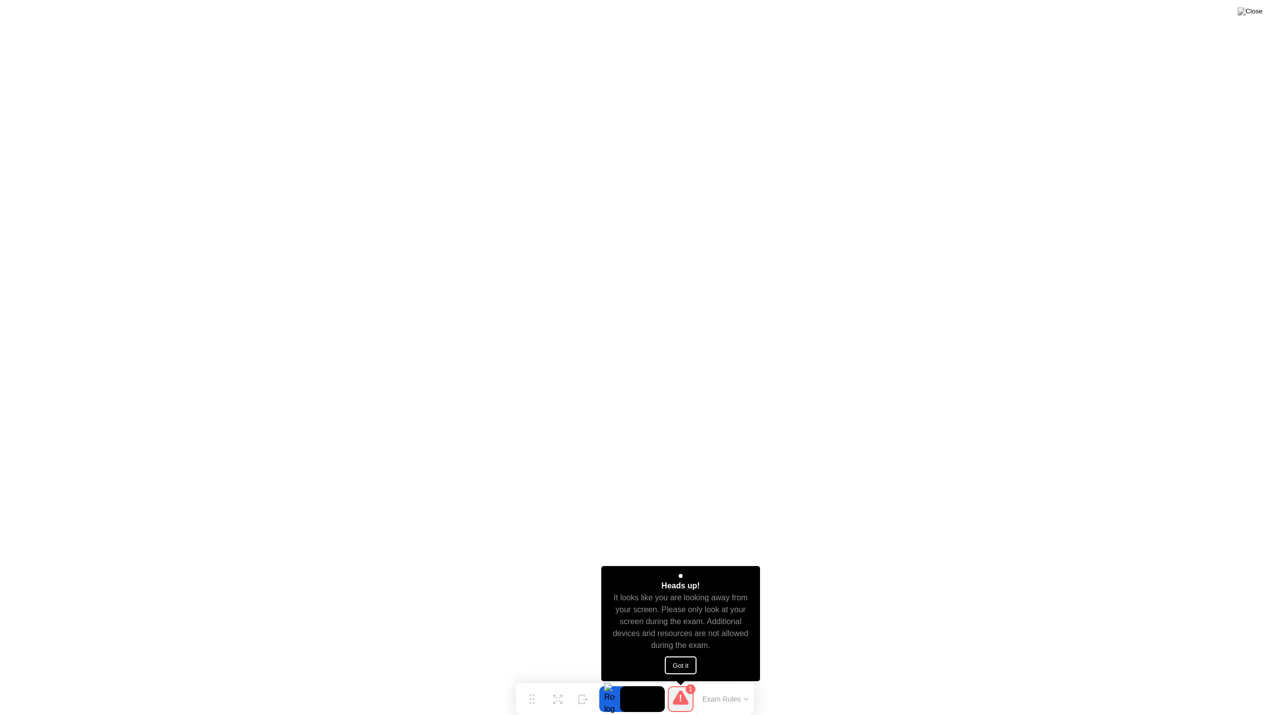
click at [678, 661] on button "Got it" at bounding box center [681, 665] width 32 height 18
